Goal: Information Seeking & Learning: Learn about a topic

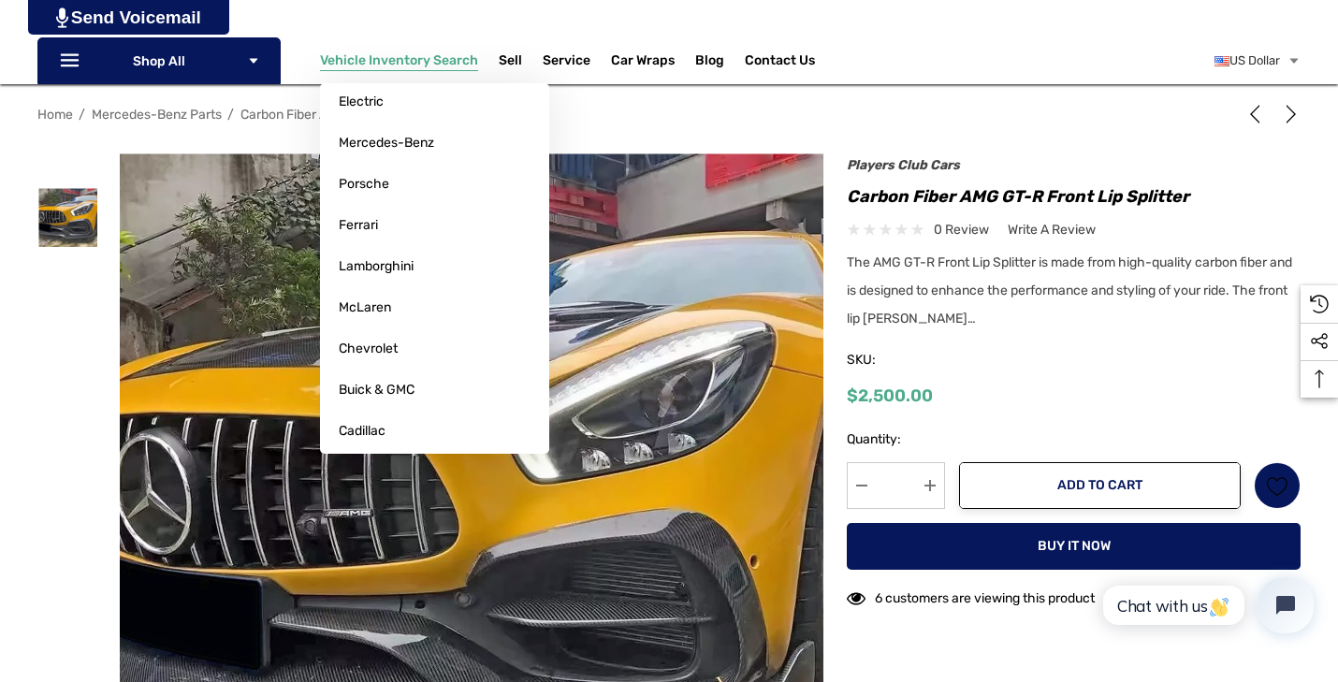
scroll to position [209, 0]
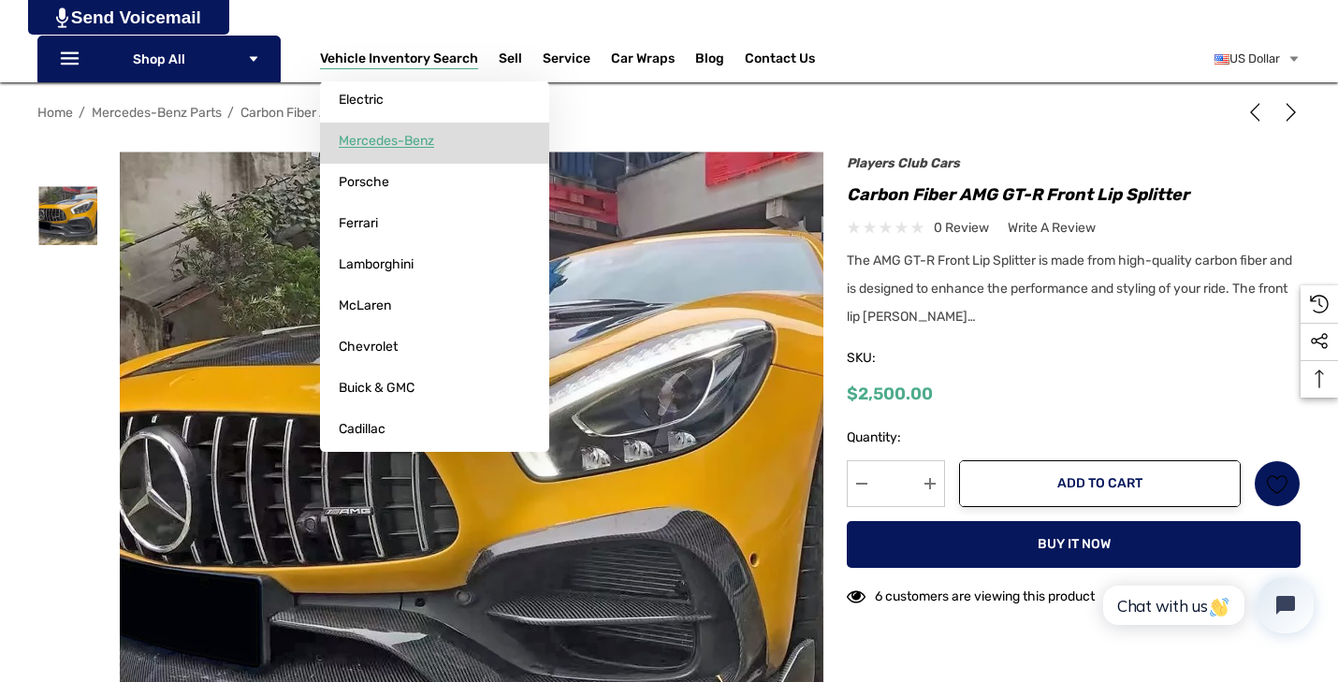
click at [442, 146] on link "Mercedes-Benz" at bounding box center [434, 141] width 229 height 37
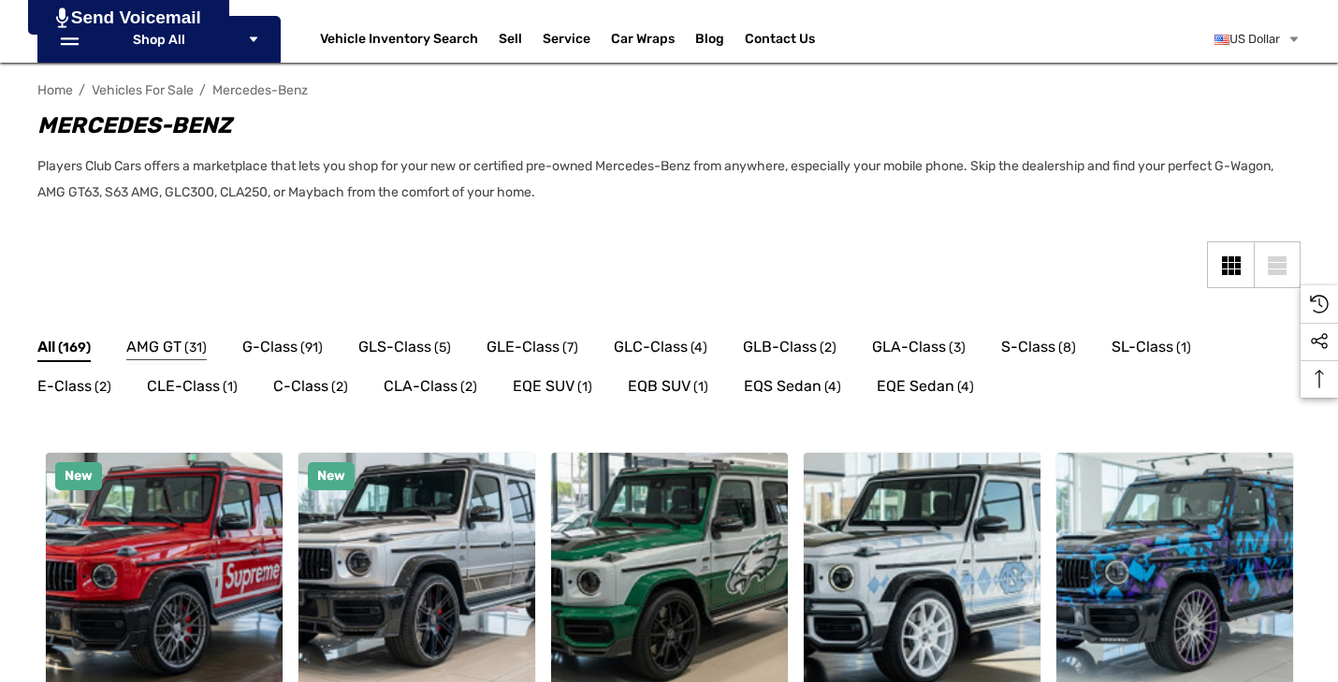
click at [182, 353] on link "AMG GT (31)" at bounding box center [166, 350] width 80 height 30
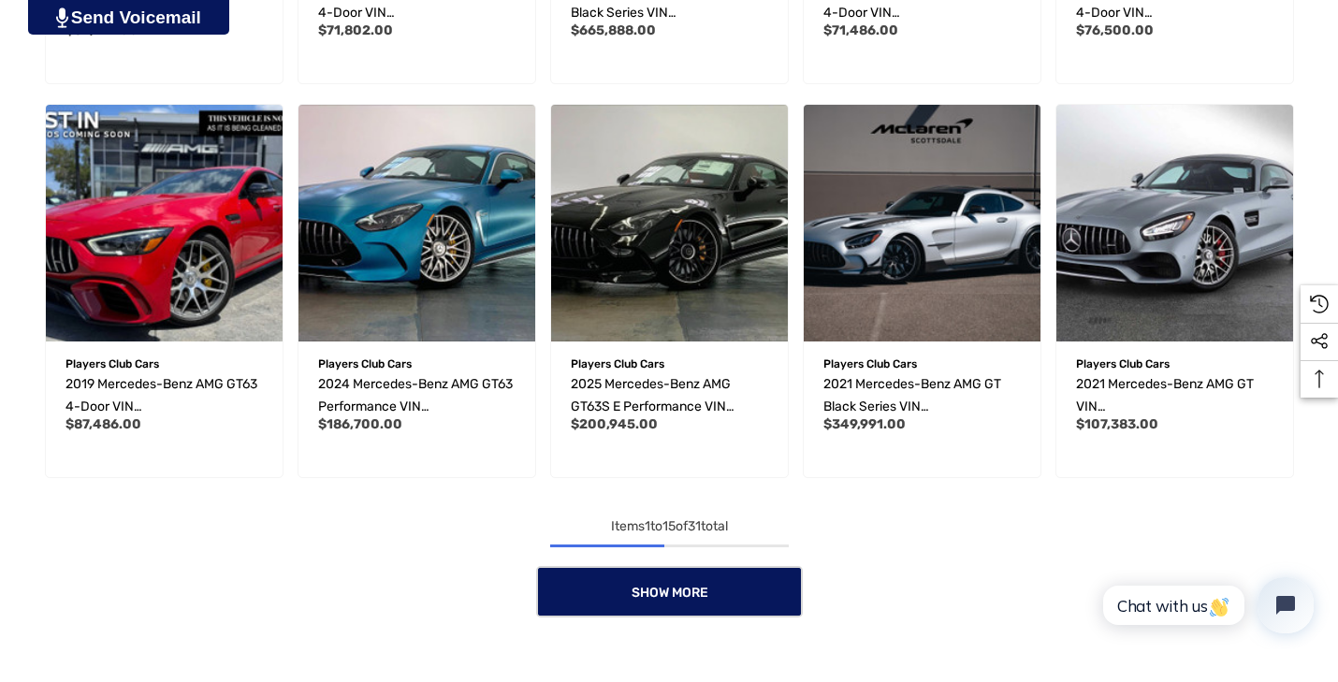
scroll to position [1255, 0]
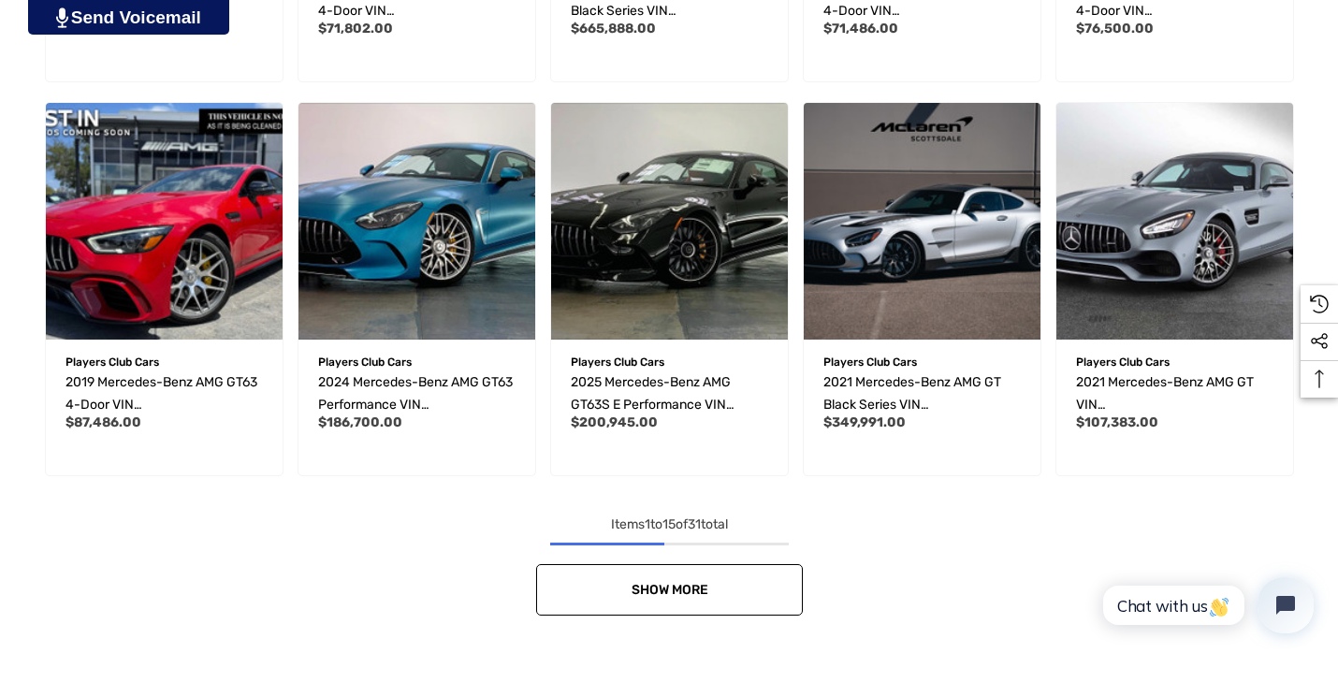
click at [680, 583] on span "Show More" at bounding box center [669, 590] width 77 height 16
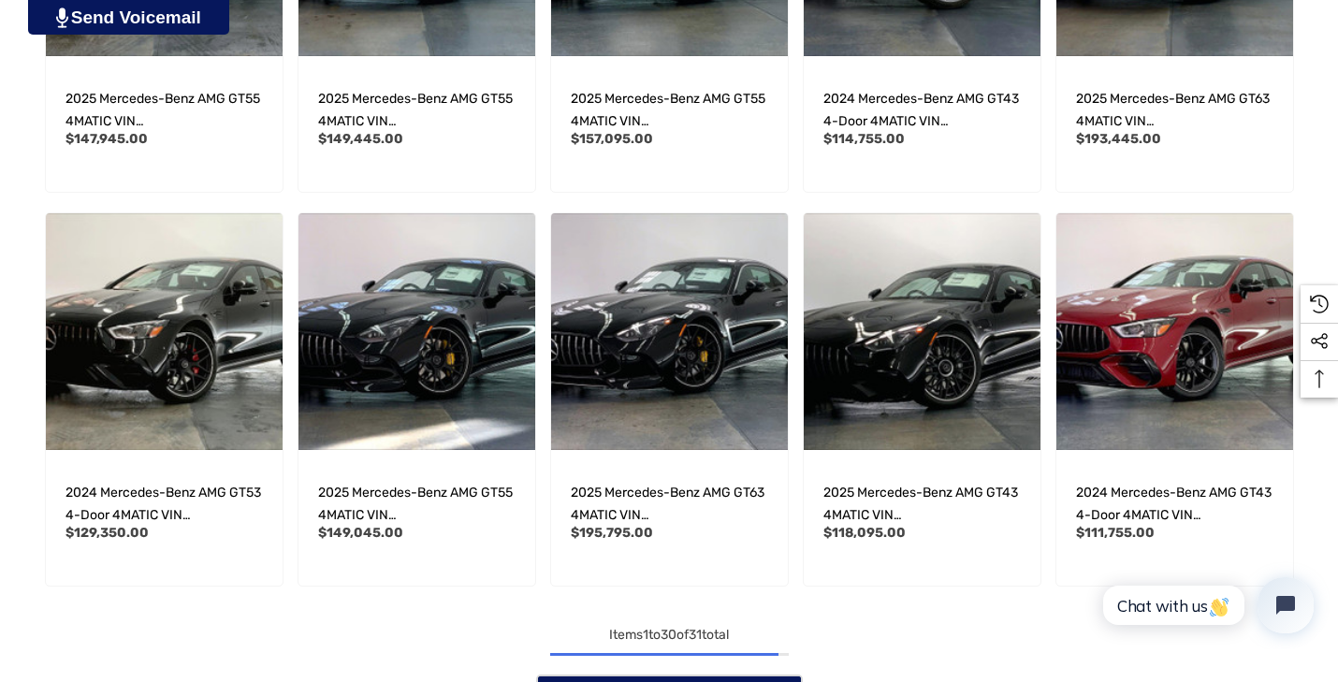
scroll to position [2349, 0]
